Goal: Task Accomplishment & Management: Use online tool/utility

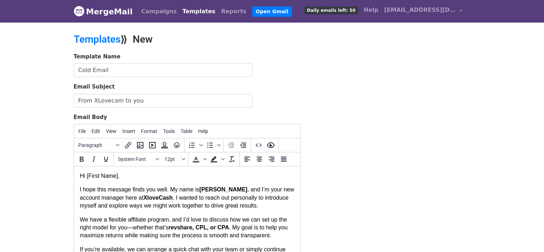
drag, startPoint x: 121, startPoint y: 176, endPoint x: 141, endPoint y: 175, distance: 19.7
click at [121, 176] on p "Hi [First Name]," at bounding box center [186, 176] width 215 height 8
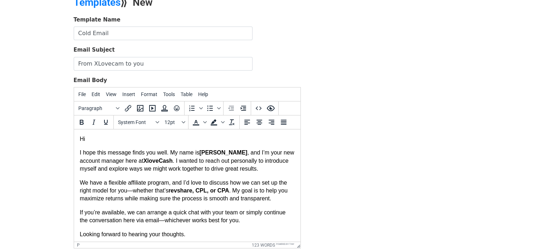
scroll to position [110, 0]
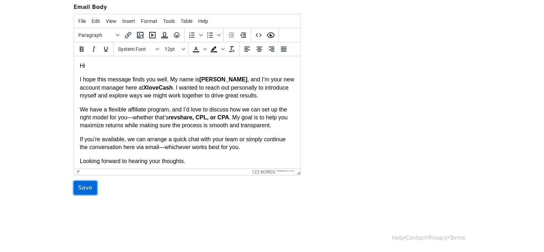
click at [83, 189] on input "Save" at bounding box center [85, 188] width 23 height 14
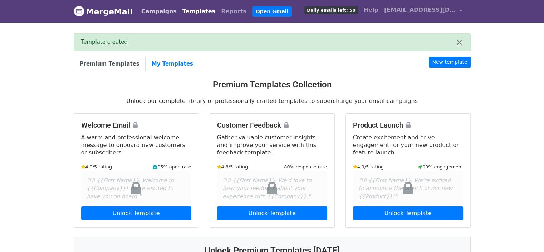
click at [165, 13] on link "Campaigns" at bounding box center [158, 11] width 41 height 14
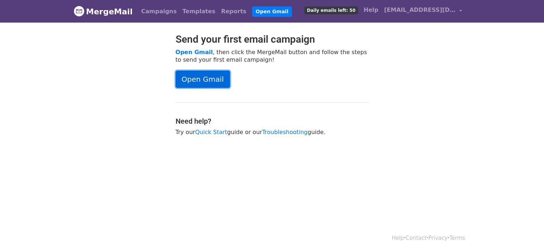
click at [199, 71] on link "Open Gmail" at bounding box center [203, 78] width 54 height 17
click at [216, 83] on link "Open Gmail" at bounding box center [203, 78] width 54 height 17
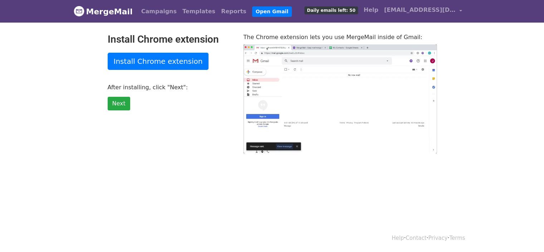
type input "92.9"
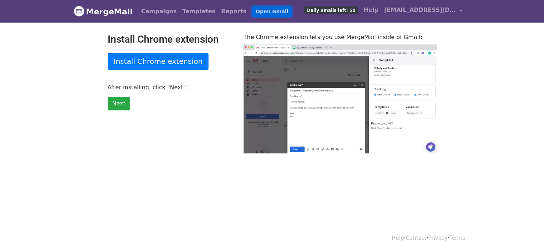
click at [252, 11] on link "Open Gmail" at bounding box center [272, 11] width 40 height 10
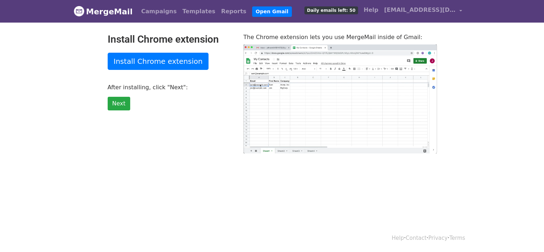
click at [345, 9] on span "Daily emails left: 50" at bounding box center [331, 10] width 53 height 8
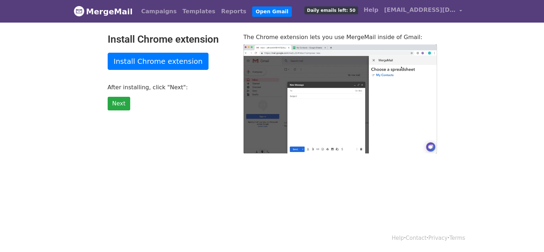
type input "41.38"
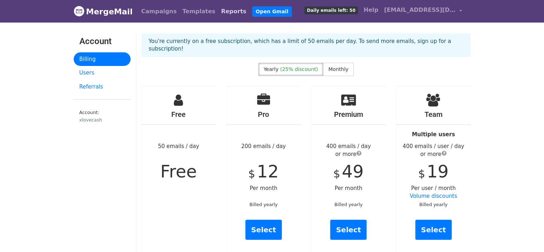
click at [220, 15] on link "Reports" at bounding box center [233, 11] width 31 height 14
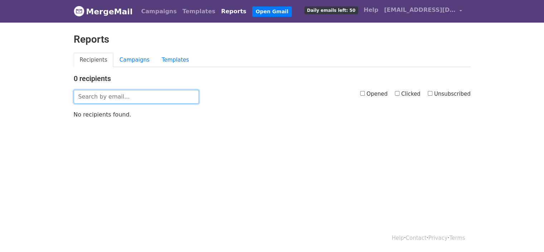
click at [127, 97] on input "text" at bounding box center [136, 97] width 125 height 14
click at [139, 61] on link "Campaigns" at bounding box center [134, 60] width 42 height 15
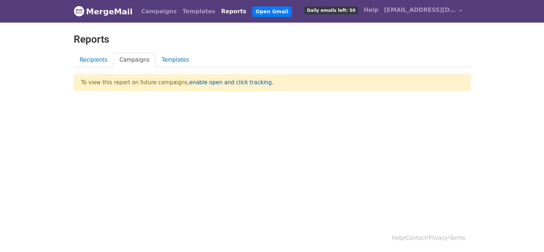
click at [202, 83] on link "enable open and click tracking" at bounding box center [230, 82] width 82 height 6
click at [166, 60] on link "Templates" at bounding box center [175, 60] width 39 height 15
click at [94, 60] on link "Recipients" at bounding box center [94, 60] width 40 height 15
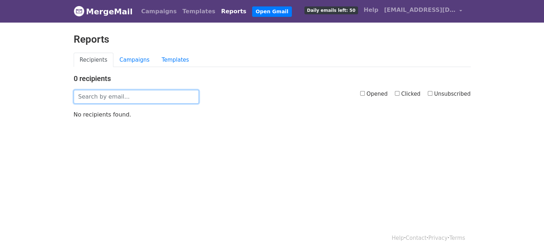
click at [111, 99] on input "text" at bounding box center [136, 97] width 125 height 14
click at [120, 98] on input "text" at bounding box center [136, 97] width 125 height 14
click at [121, 98] on input "text" at bounding box center [136, 97] width 125 height 14
click at [150, 17] on link "Campaigns" at bounding box center [158, 11] width 41 height 14
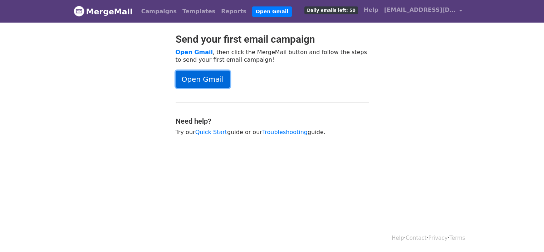
click at [202, 72] on link "Open Gmail" at bounding box center [203, 78] width 54 height 17
click at [115, 13] on link "MergeMail" at bounding box center [103, 11] width 59 height 15
